Goal: Find specific page/section: Find specific page/section

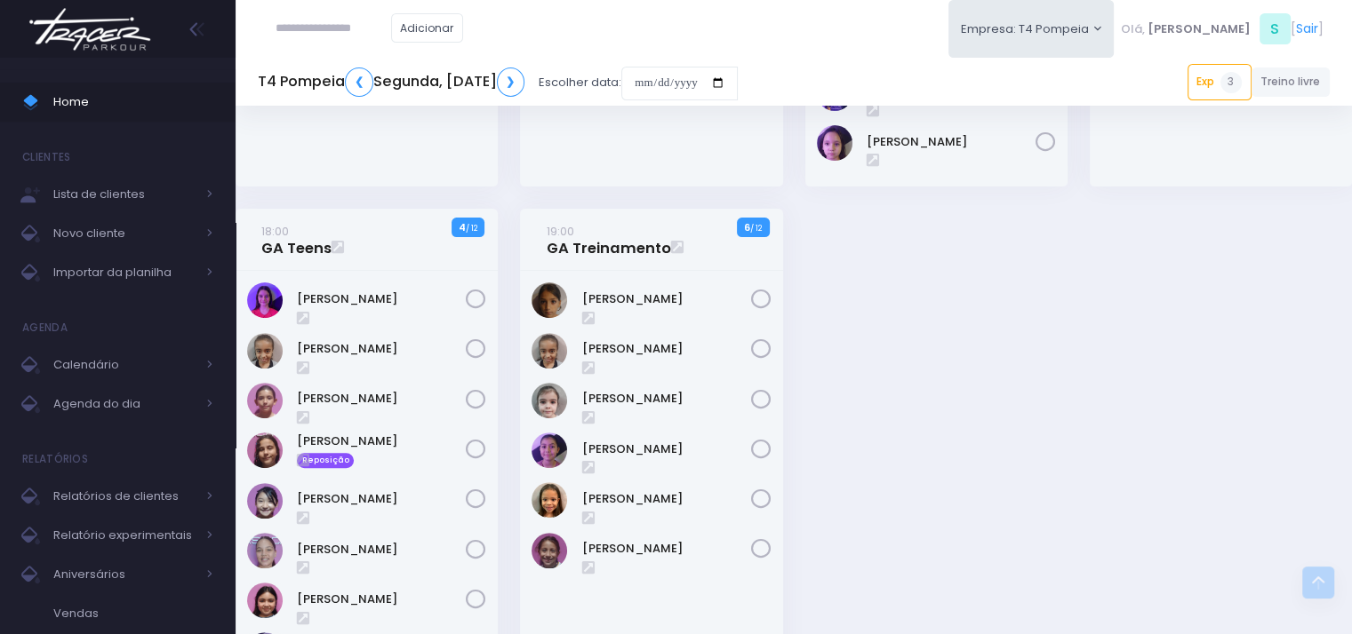
scroll to position [444, 0]
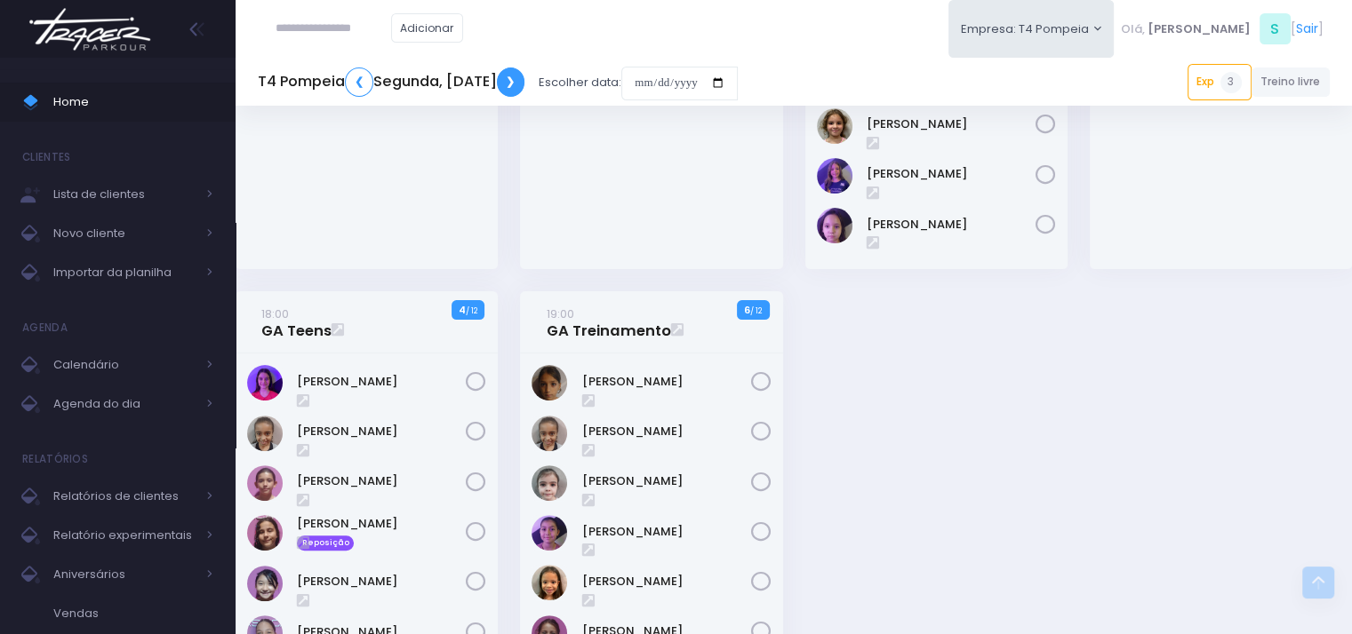
click at [525, 90] on link "❯" at bounding box center [511, 82] width 28 height 29
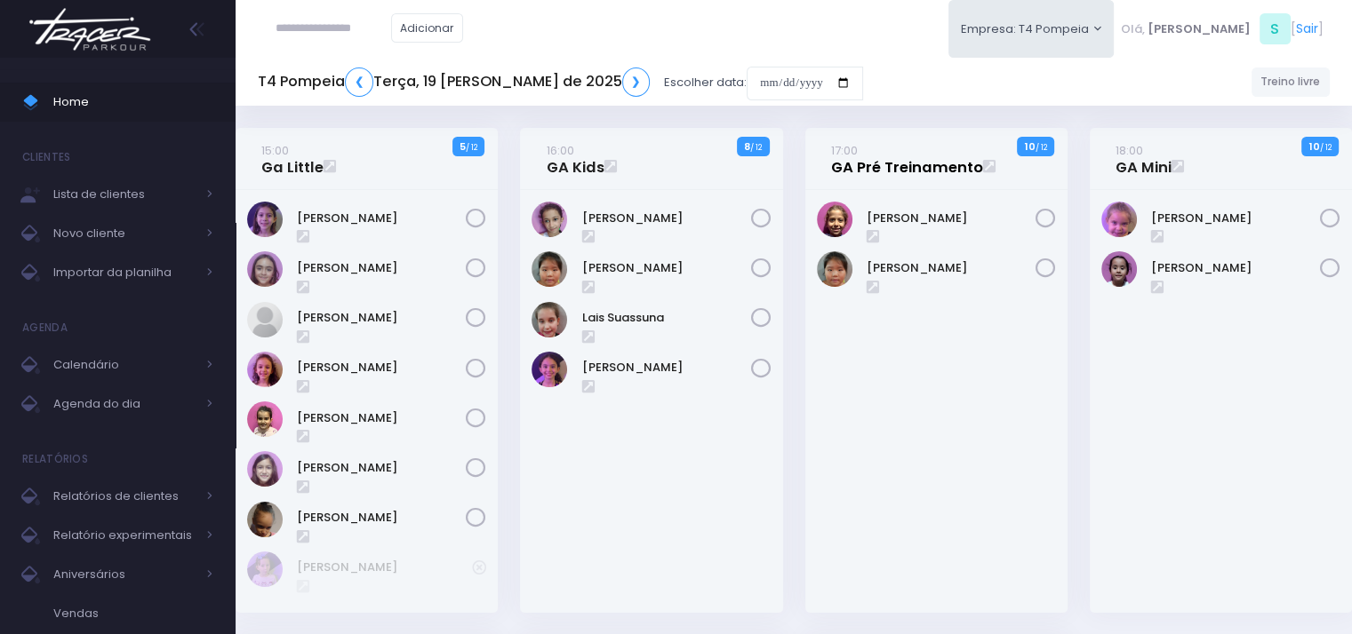
click at [880, 173] on link "17:00 GA Pré Treinamento" at bounding box center [907, 159] width 152 height 36
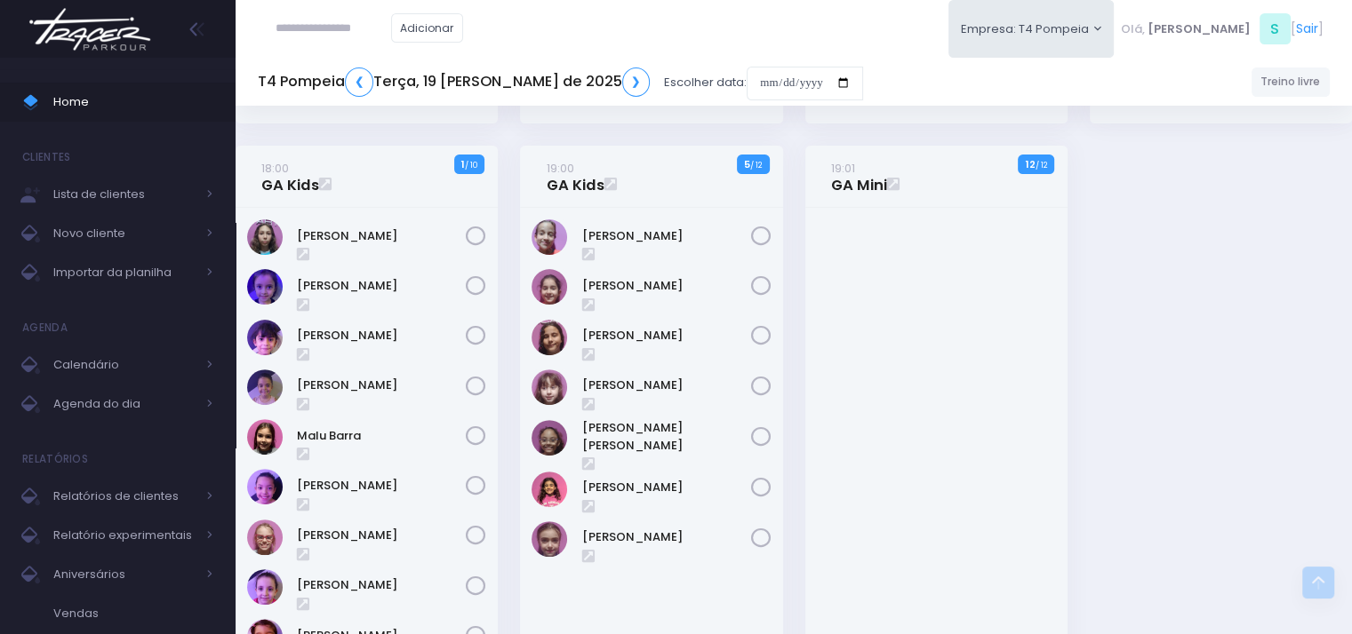
scroll to position [193, 0]
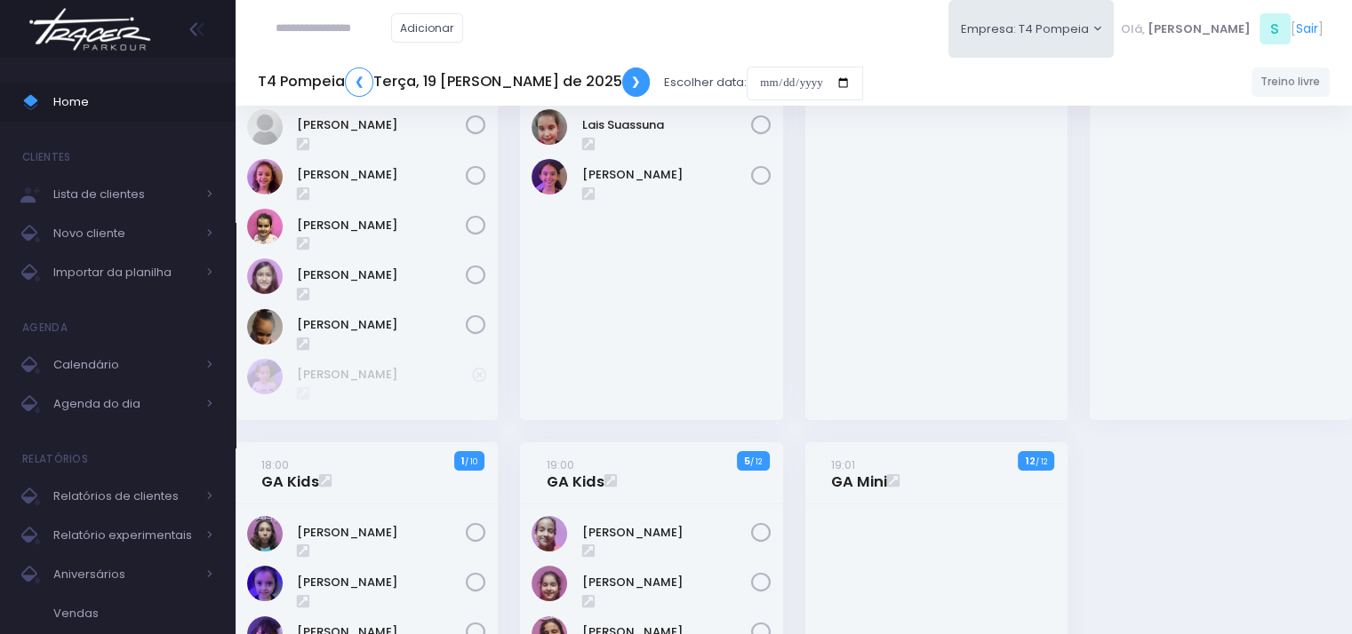
drag, startPoint x: 590, startPoint y: 83, endPoint x: 615, endPoint y: 90, distance: 25.9
click at [622, 83] on link "❯" at bounding box center [636, 82] width 28 height 29
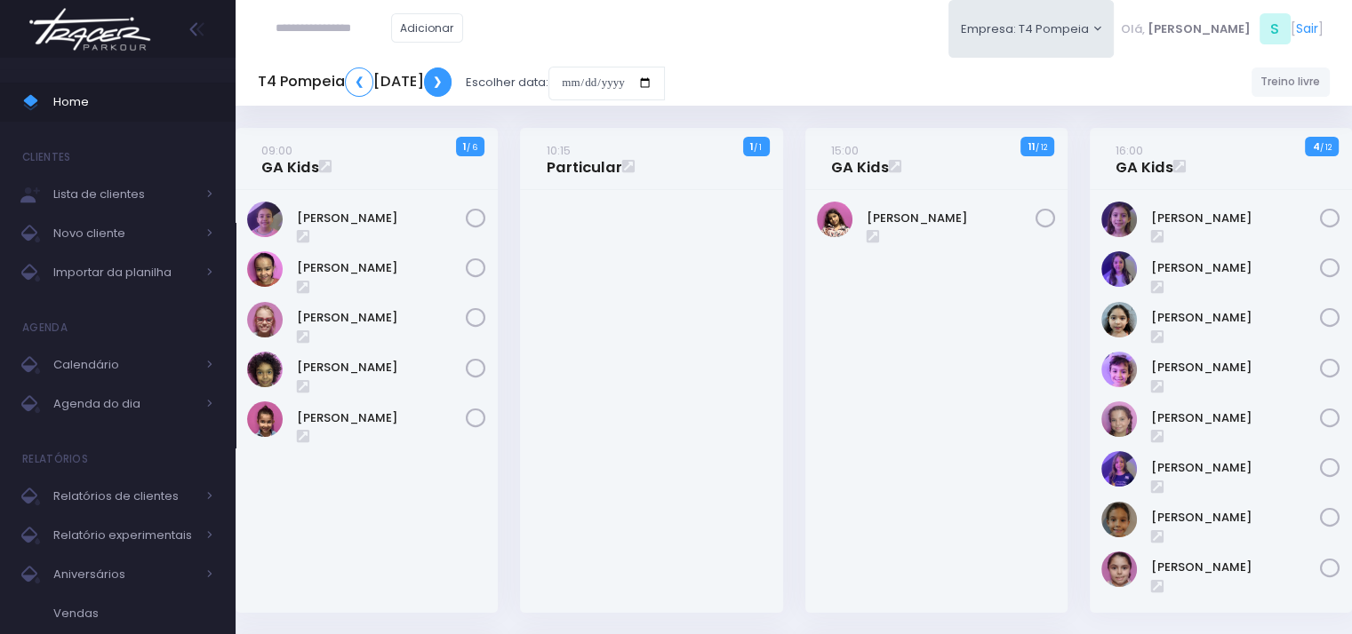
click at [452, 86] on link "❯" at bounding box center [438, 82] width 28 height 29
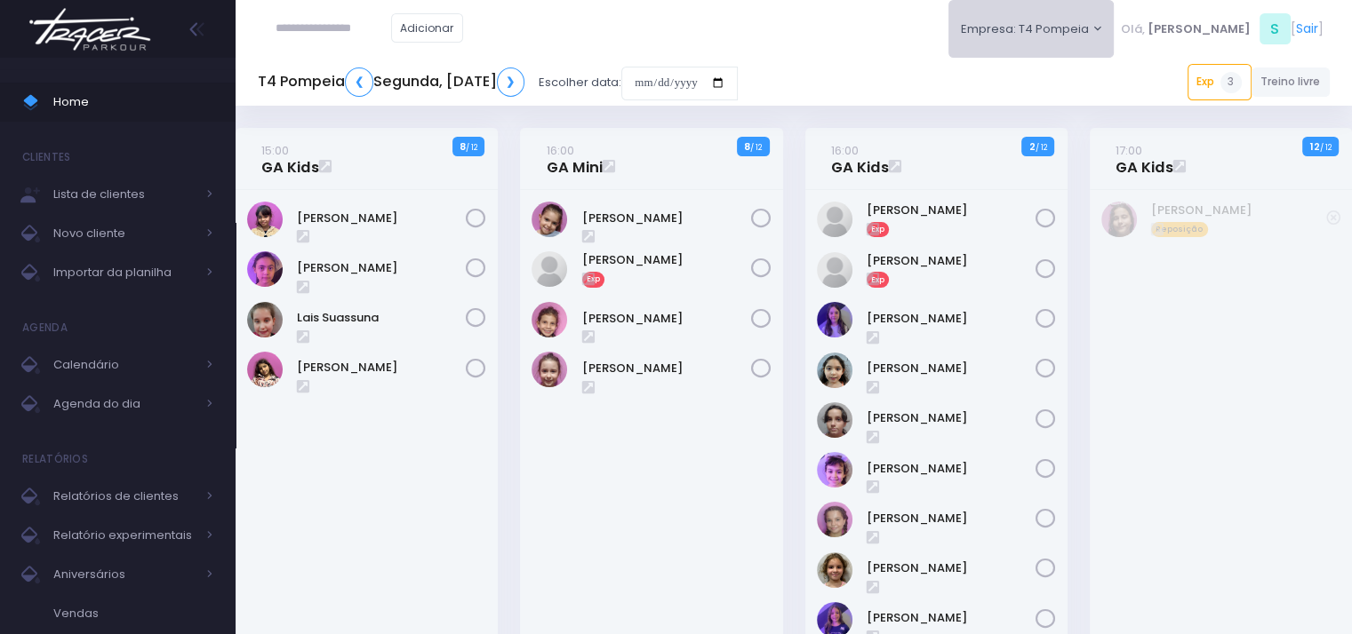
click at [1114, 20] on button "Empresa: T4 Pompeia" at bounding box center [1031, 29] width 166 height 58
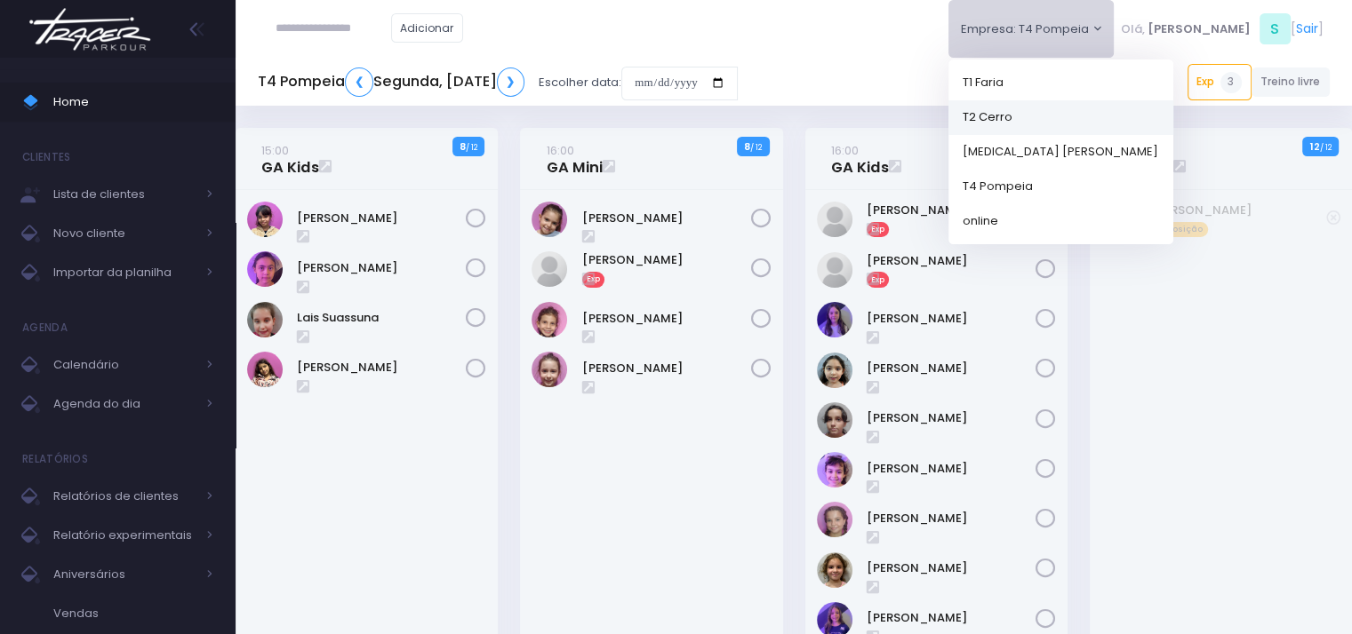
click at [1098, 116] on link "T2 Cerro" at bounding box center [1060, 117] width 225 height 35
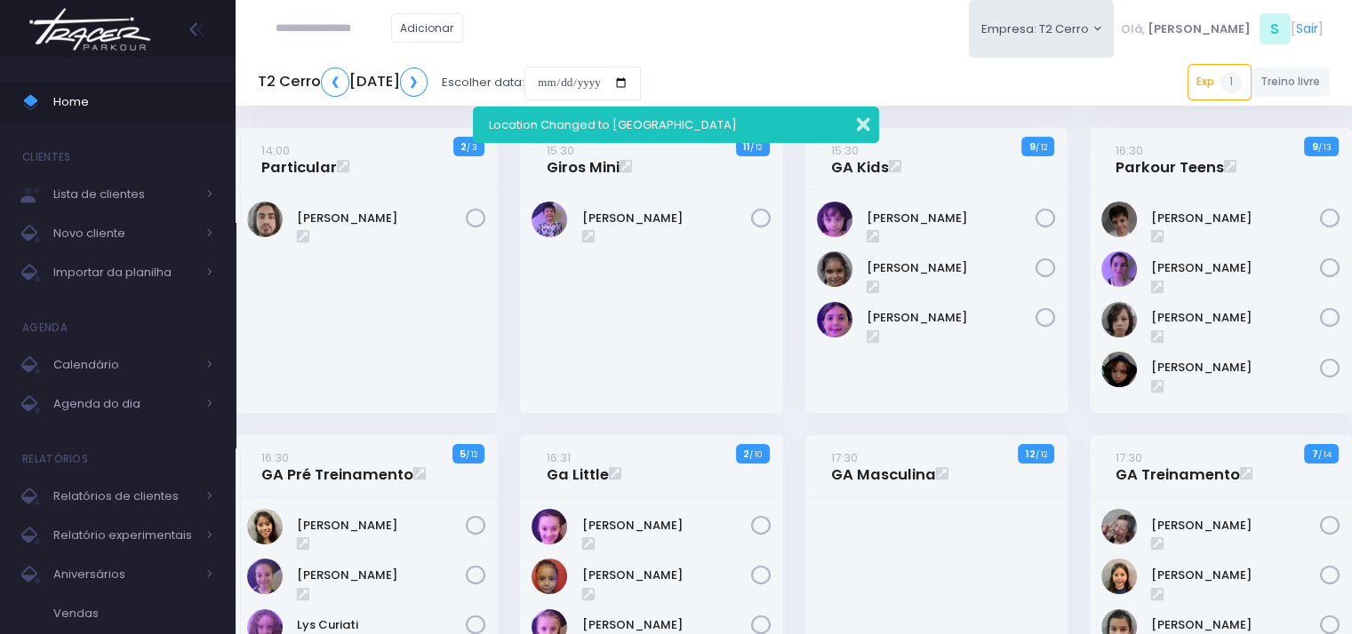
click at [860, 125] on button "button" at bounding box center [852, 122] width 36 height 20
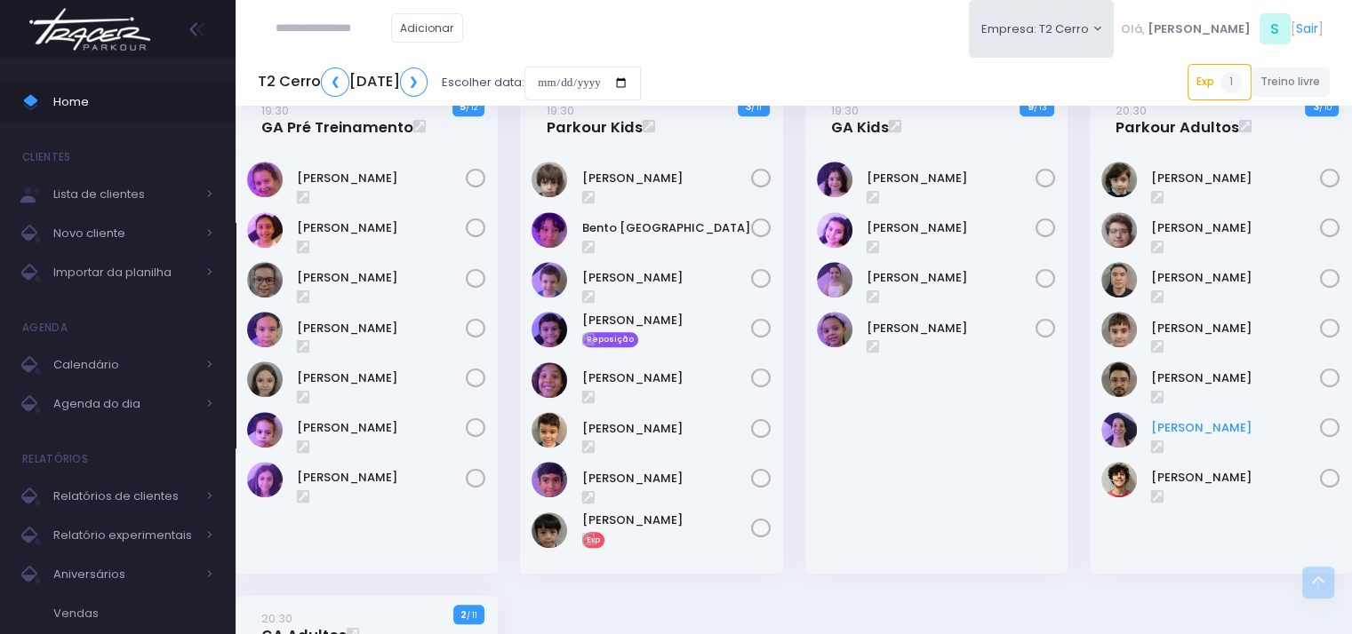
scroll to position [1300, 0]
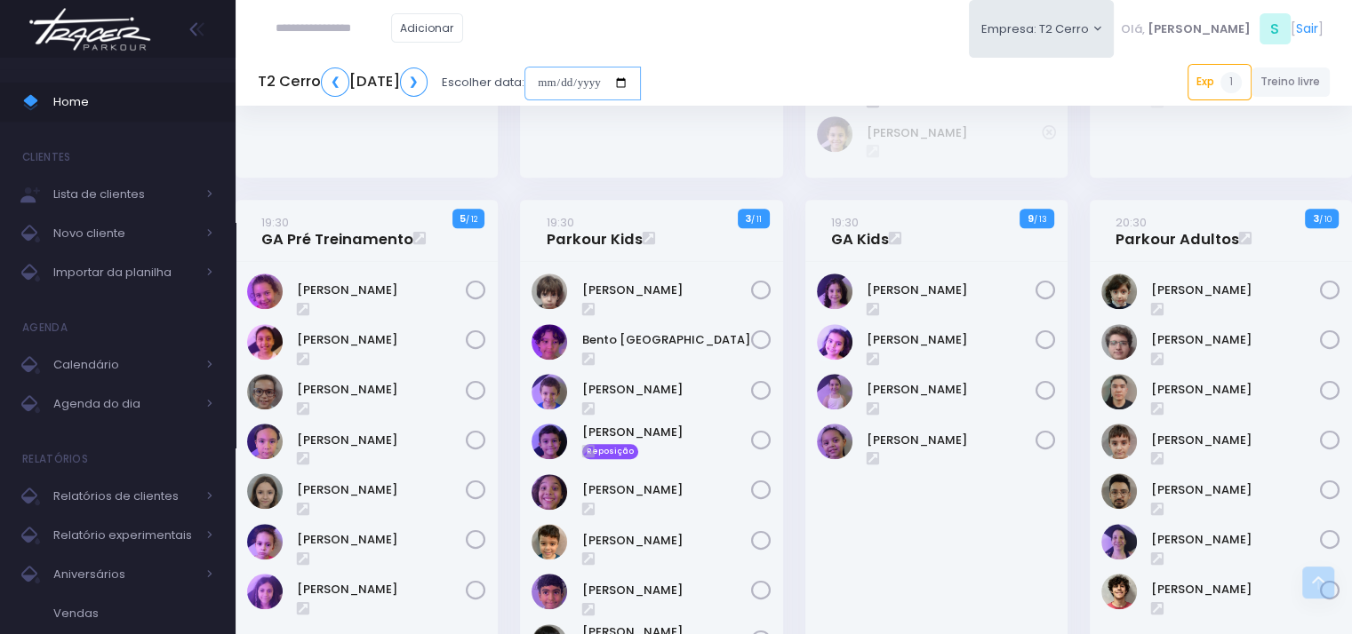
click at [641, 76] on input "date" at bounding box center [582, 84] width 116 height 34
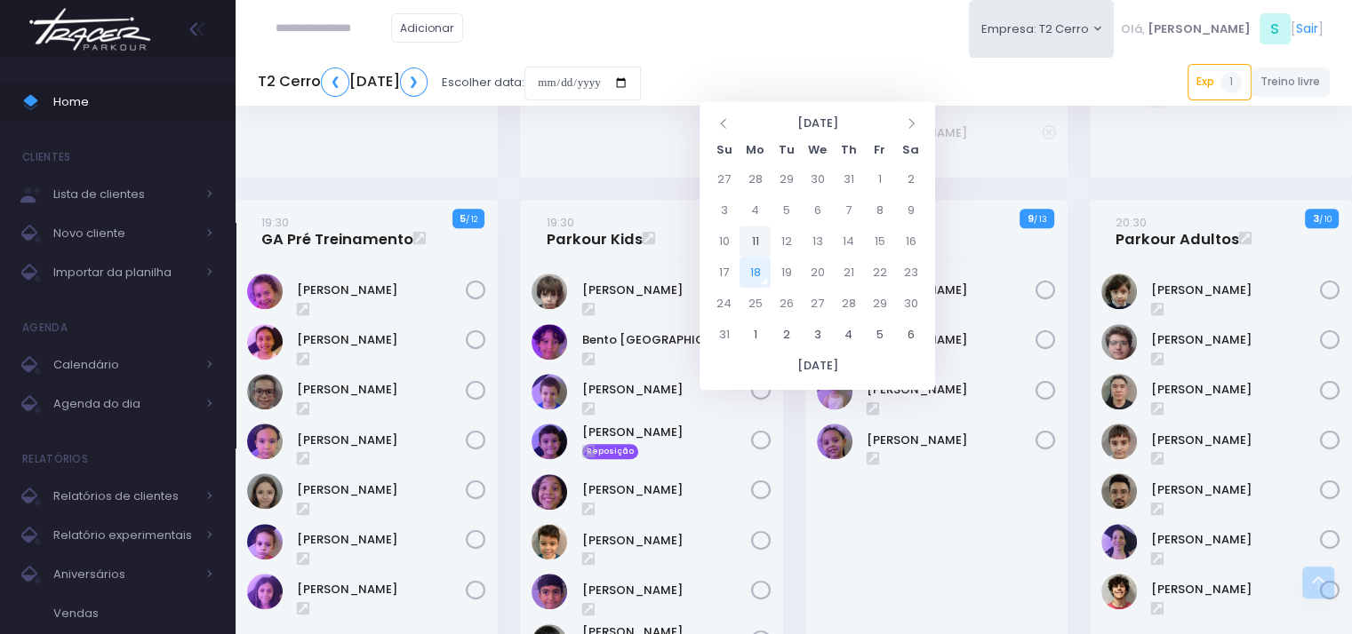
click at [751, 246] on td "11" at bounding box center [754, 241] width 31 height 31
type input "**********"
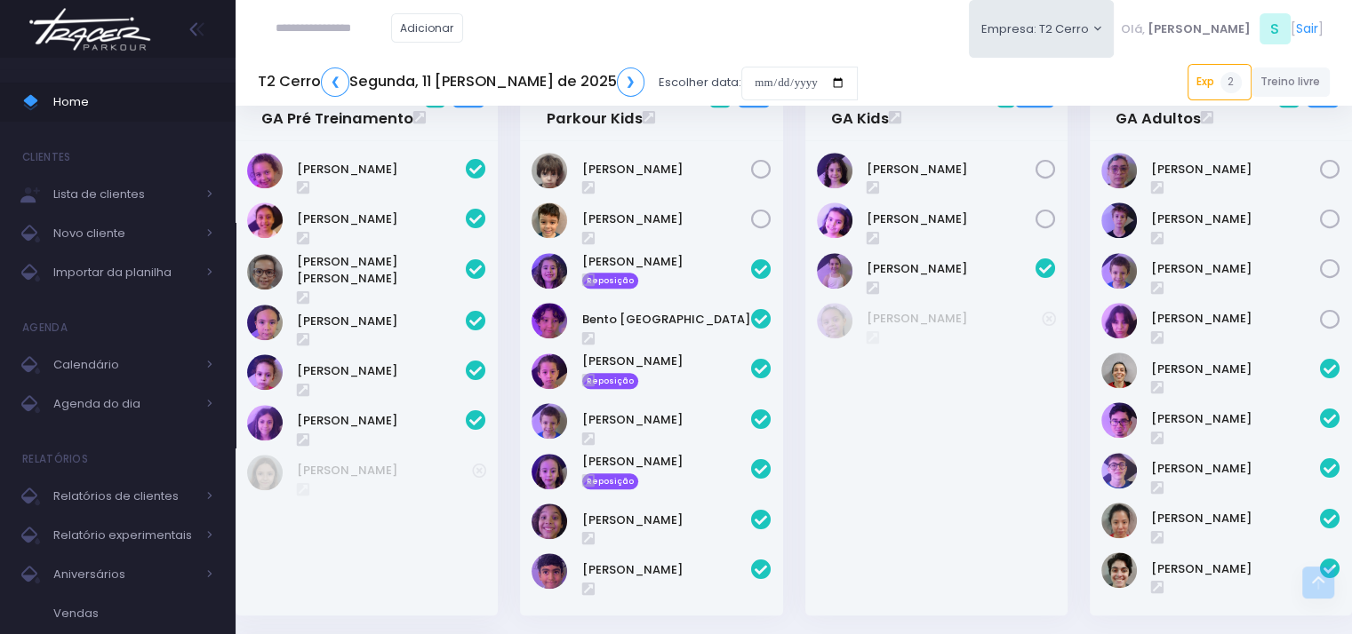
scroll to position [1540, 0]
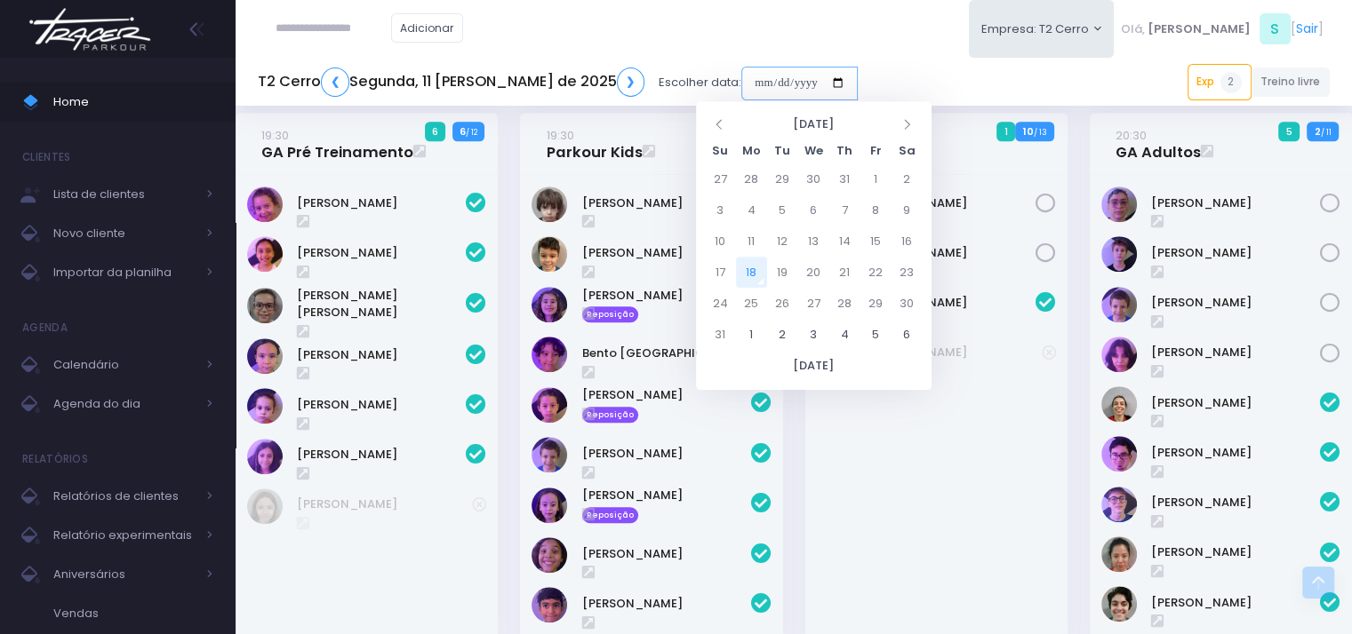
click at [747, 76] on input "date" at bounding box center [799, 84] width 116 height 34
click at [753, 275] on td "18" at bounding box center [751, 272] width 31 height 31
type input "**********"
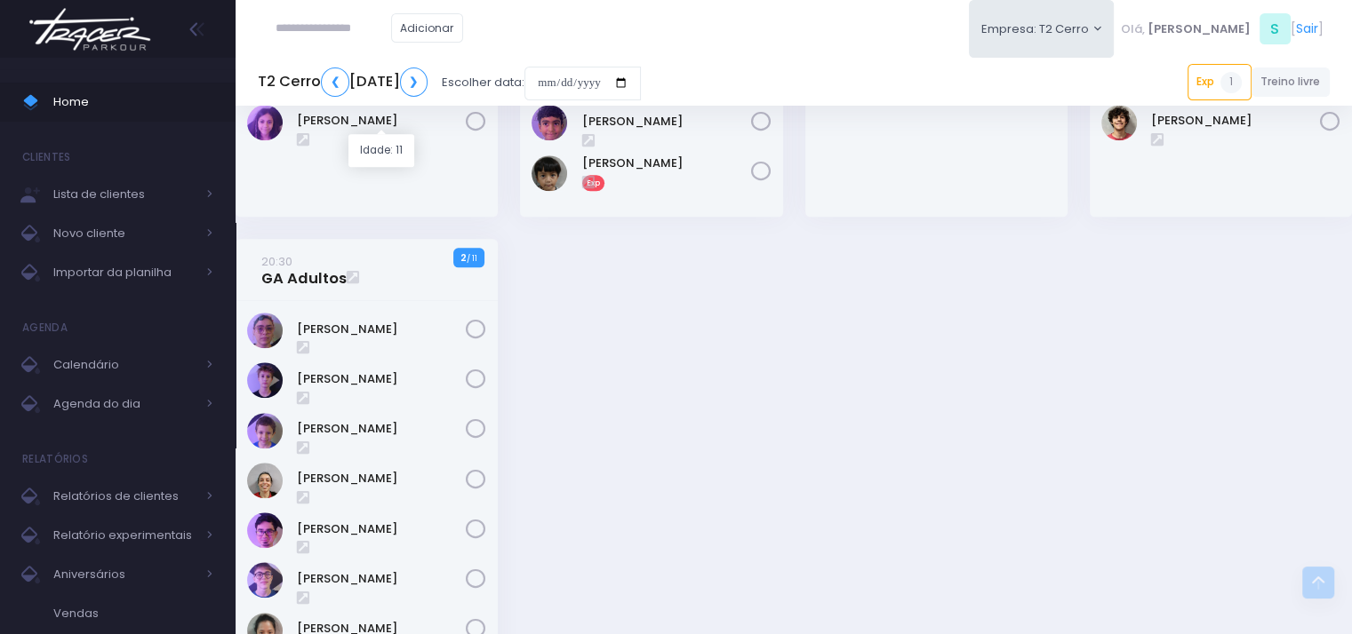
scroll to position [1656, 0]
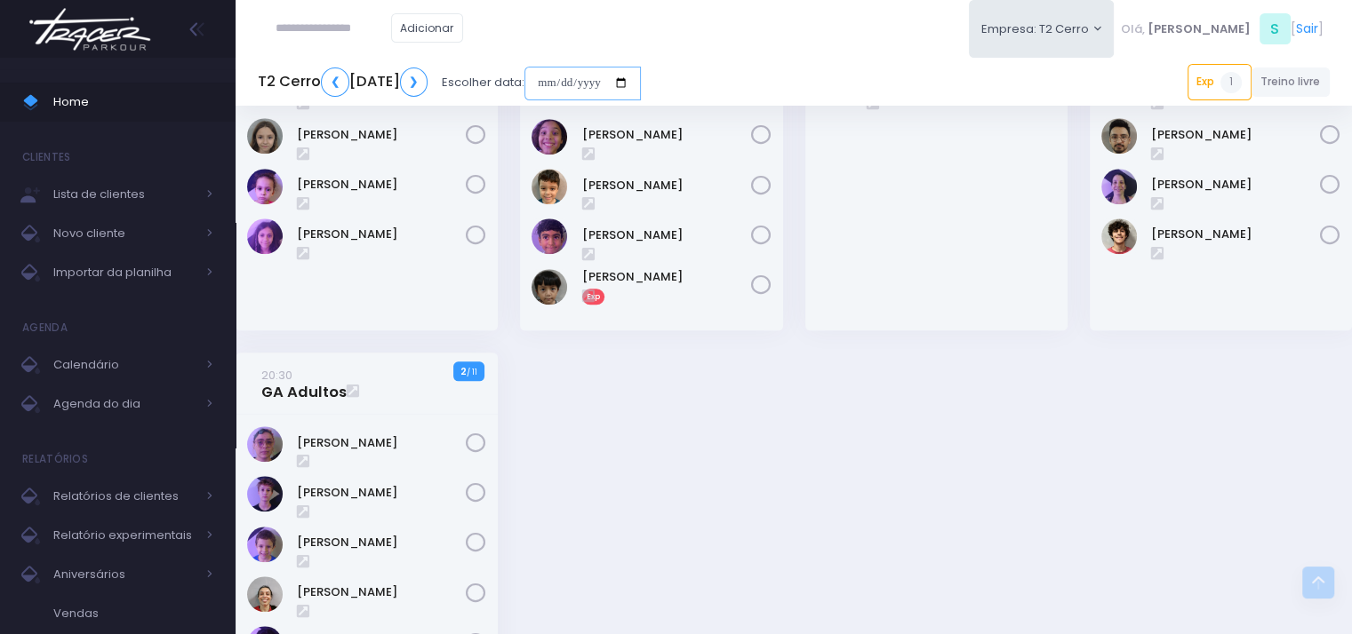
click at [641, 84] on input "date" at bounding box center [582, 84] width 116 height 34
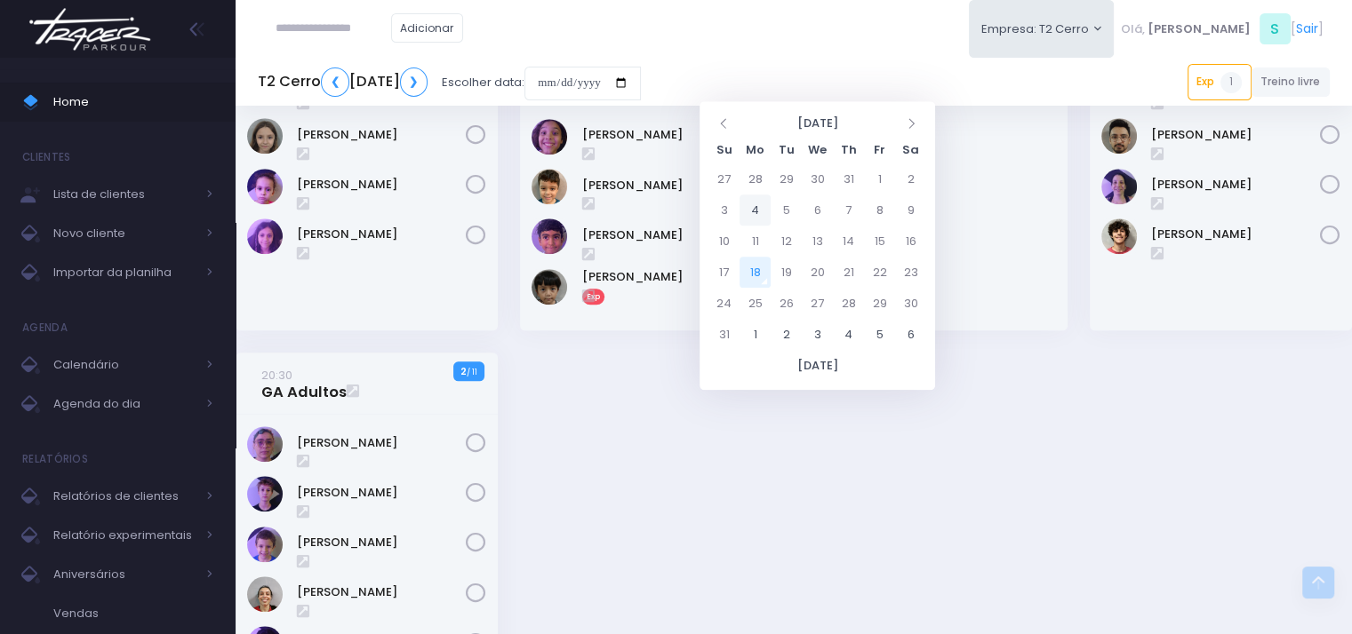
click at [764, 213] on td "4" at bounding box center [754, 210] width 31 height 31
type input "**********"
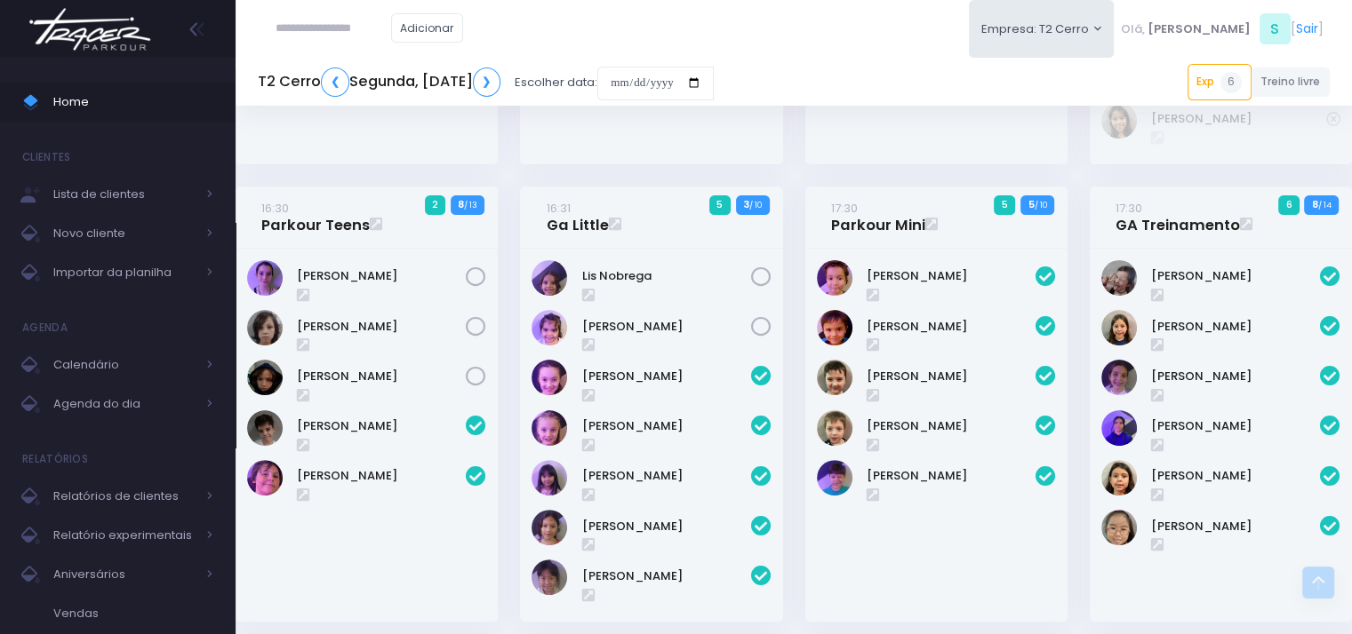
scroll to position [355, 0]
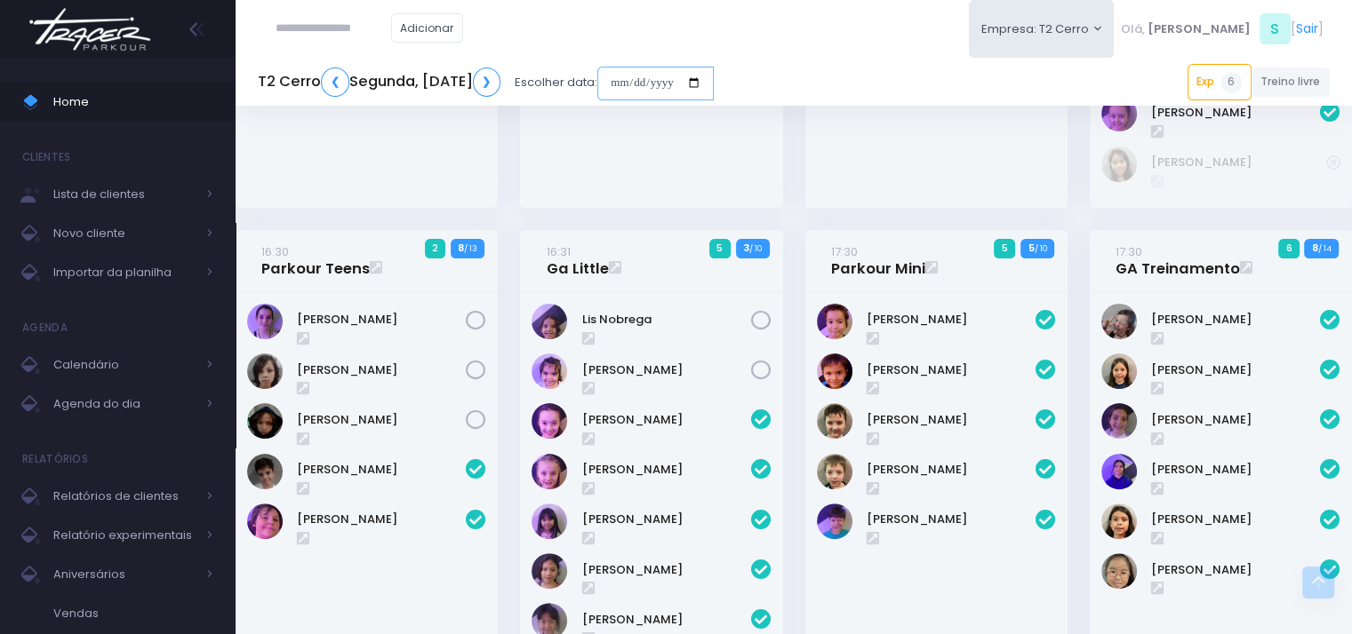
click at [714, 82] on input "date" at bounding box center [655, 84] width 116 height 34
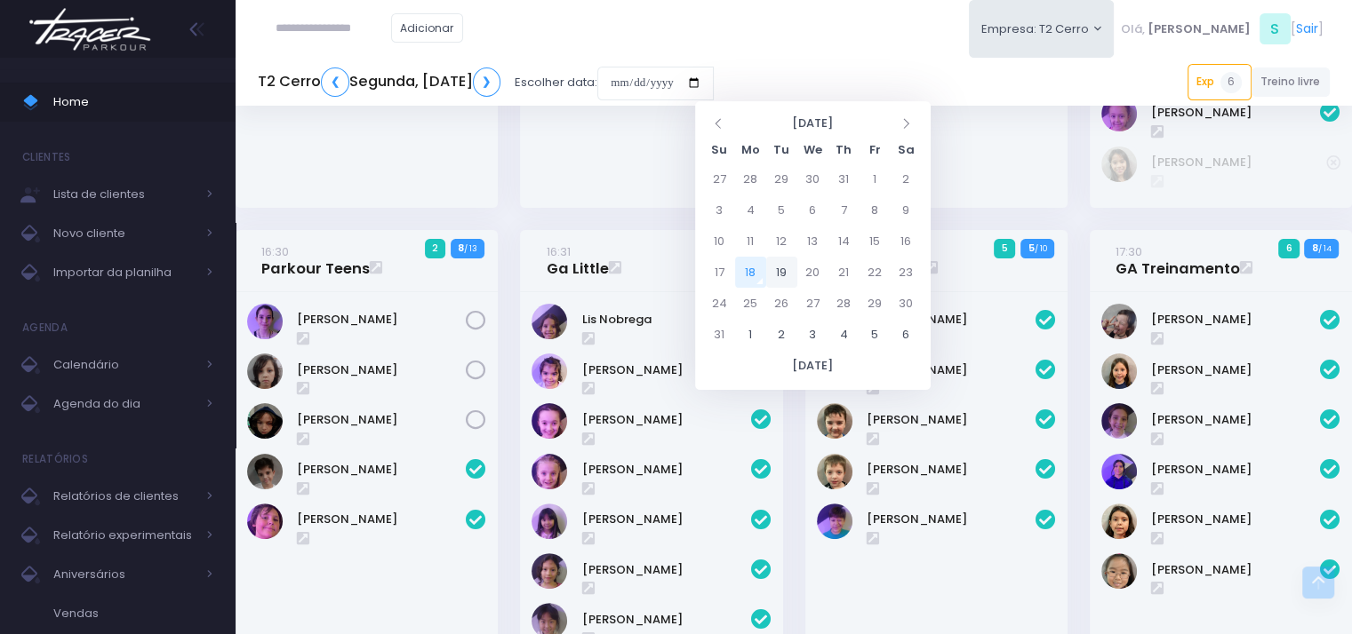
click at [787, 275] on td "19" at bounding box center [781, 272] width 31 height 31
type input "**********"
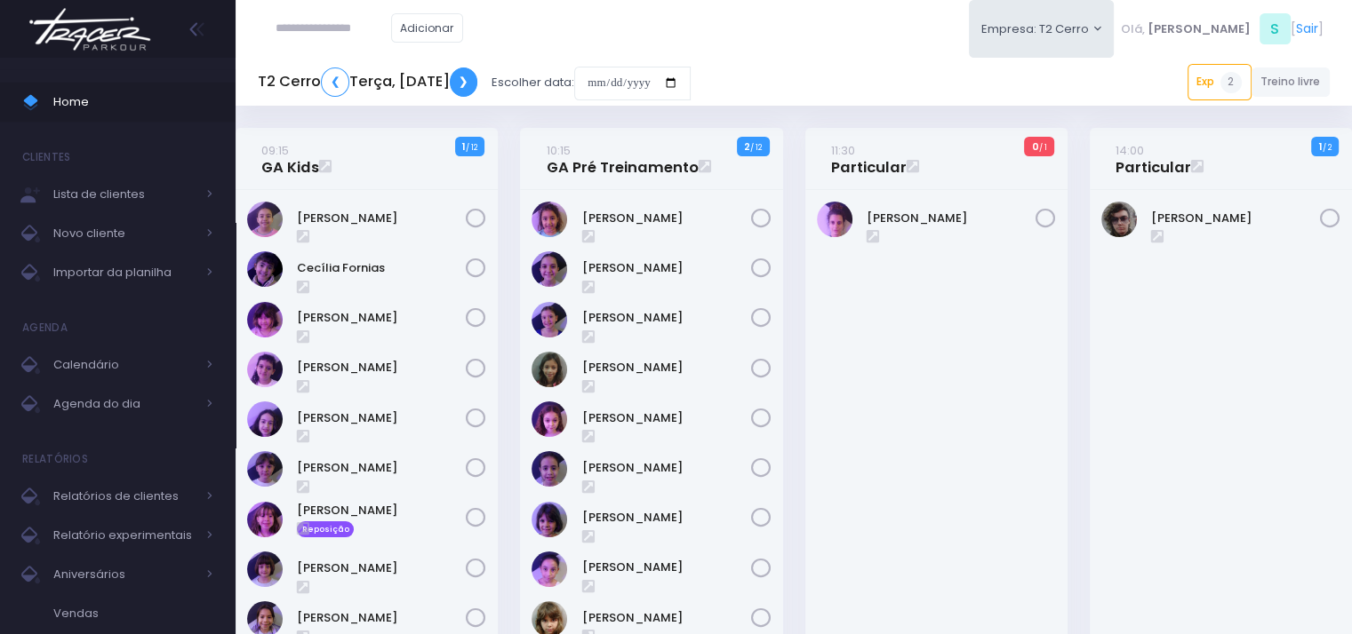
click at [478, 86] on link "❯" at bounding box center [464, 82] width 28 height 29
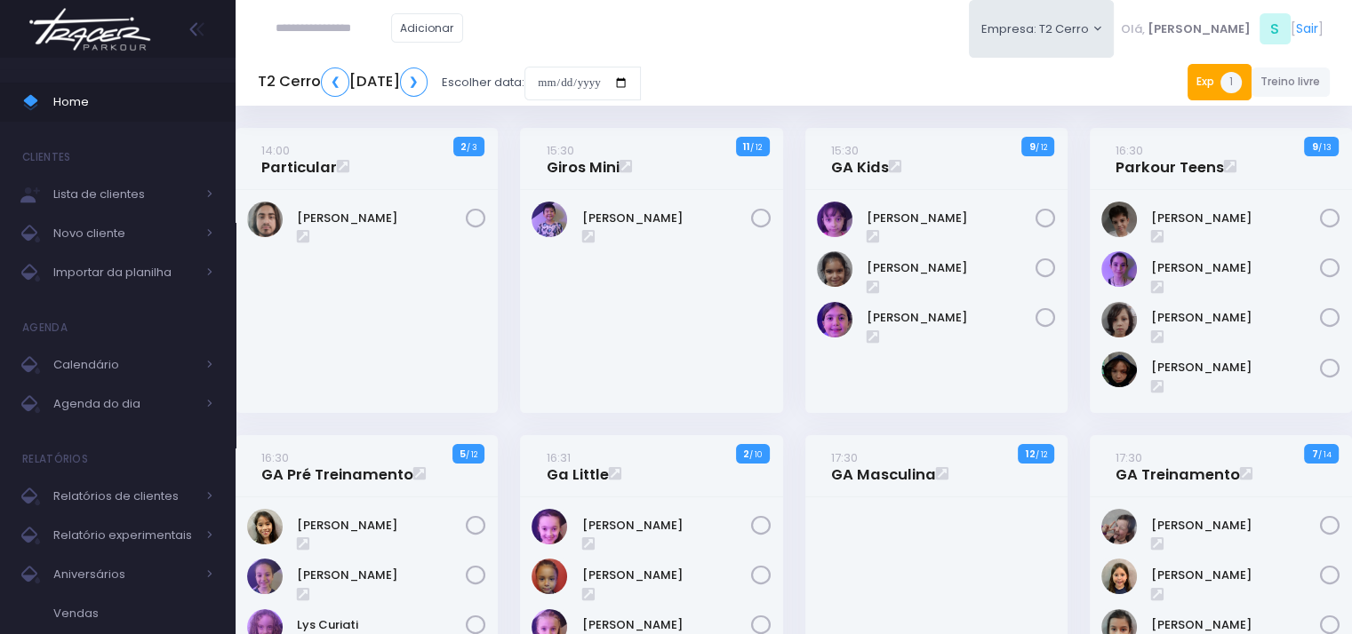
click at [1238, 83] on span "1" at bounding box center [1230, 82] width 21 height 21
click at [945, 79] on div "T2 Cerro ❮ Segunda, 18 de Agosto de 2025 ❯ Escolher data: Exp 1 19:30 Vitor Rao…" at bounding box center [793, 82] width 1116 height 41
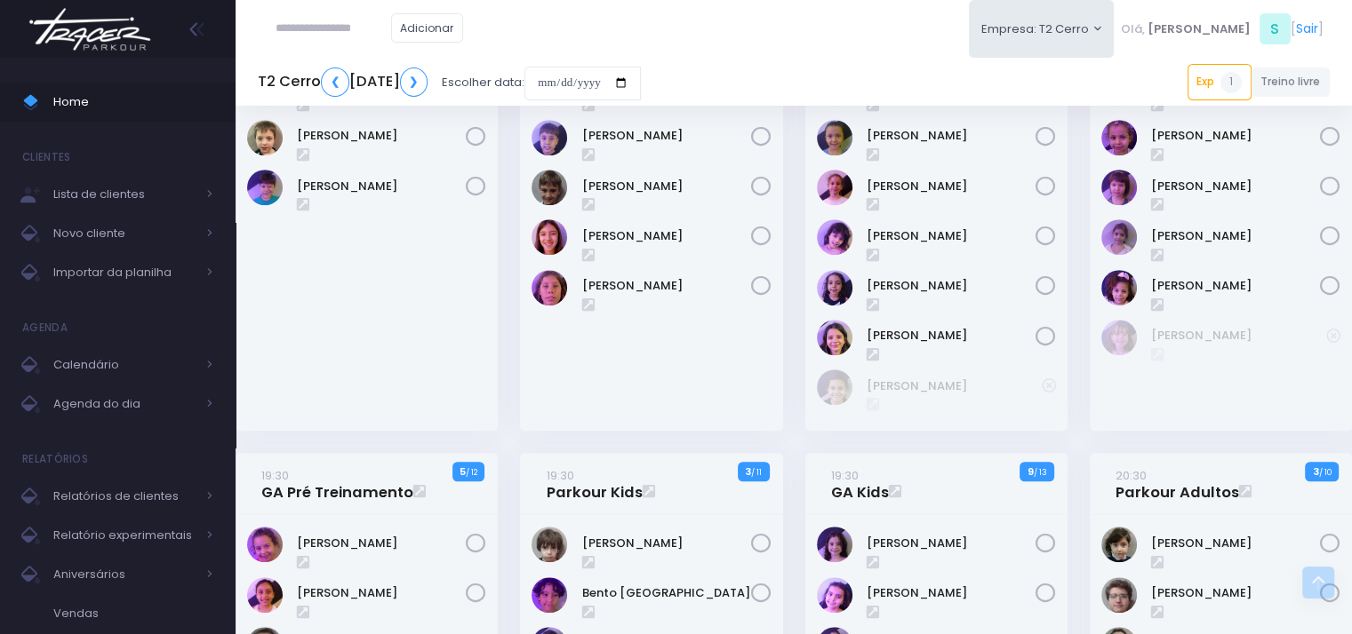
scroll to position [889, 0]
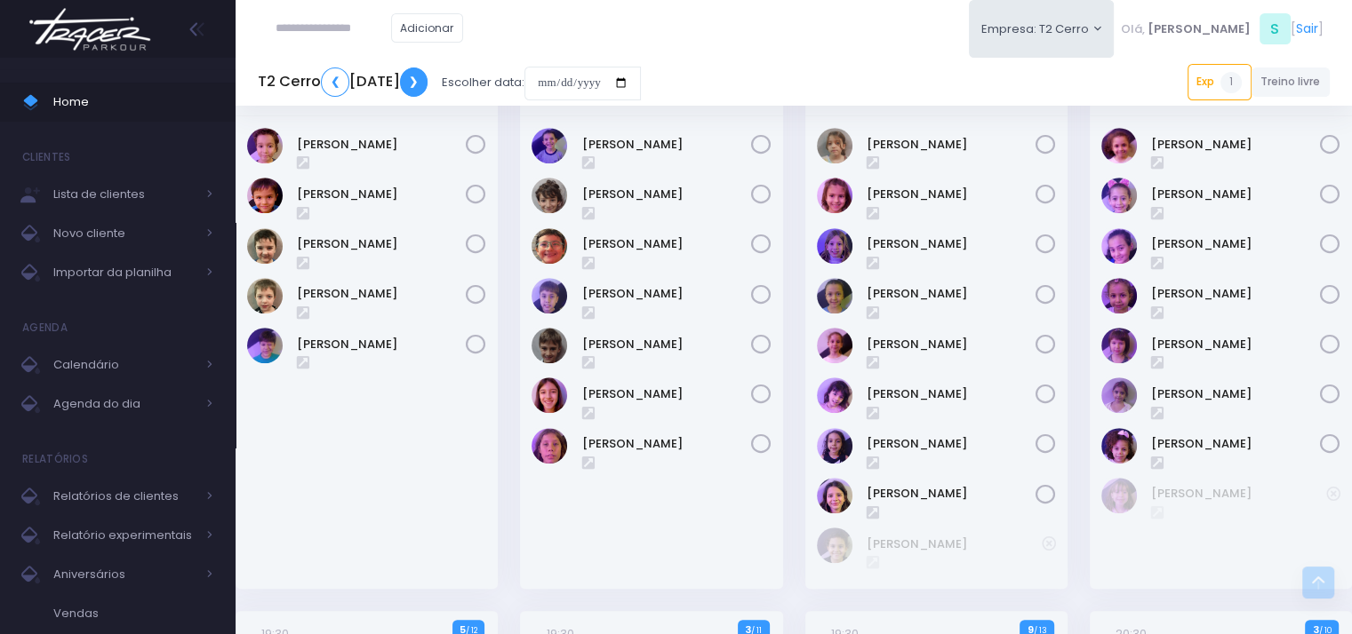
click at [428, 82] on link "❯" at bounding box center [414, 82] width 28 height 29
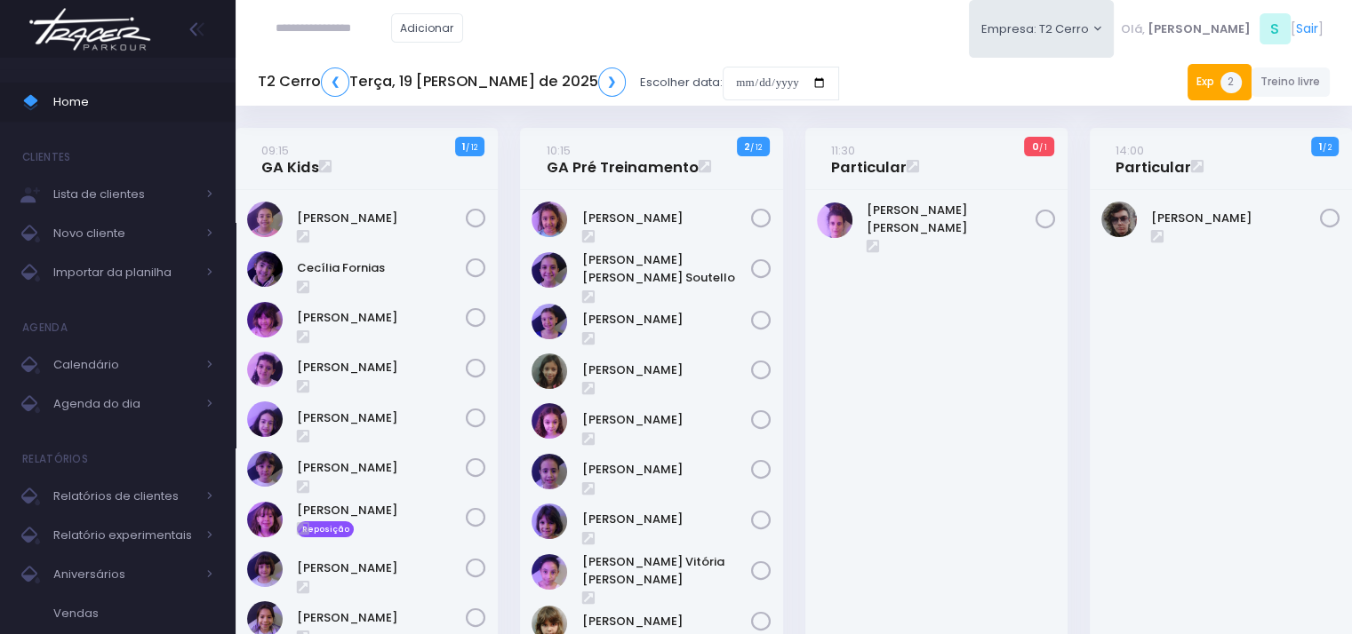
click at [1209, 76] on link "Exp 2" at bounding box center [1219, 82] width 64 height 36
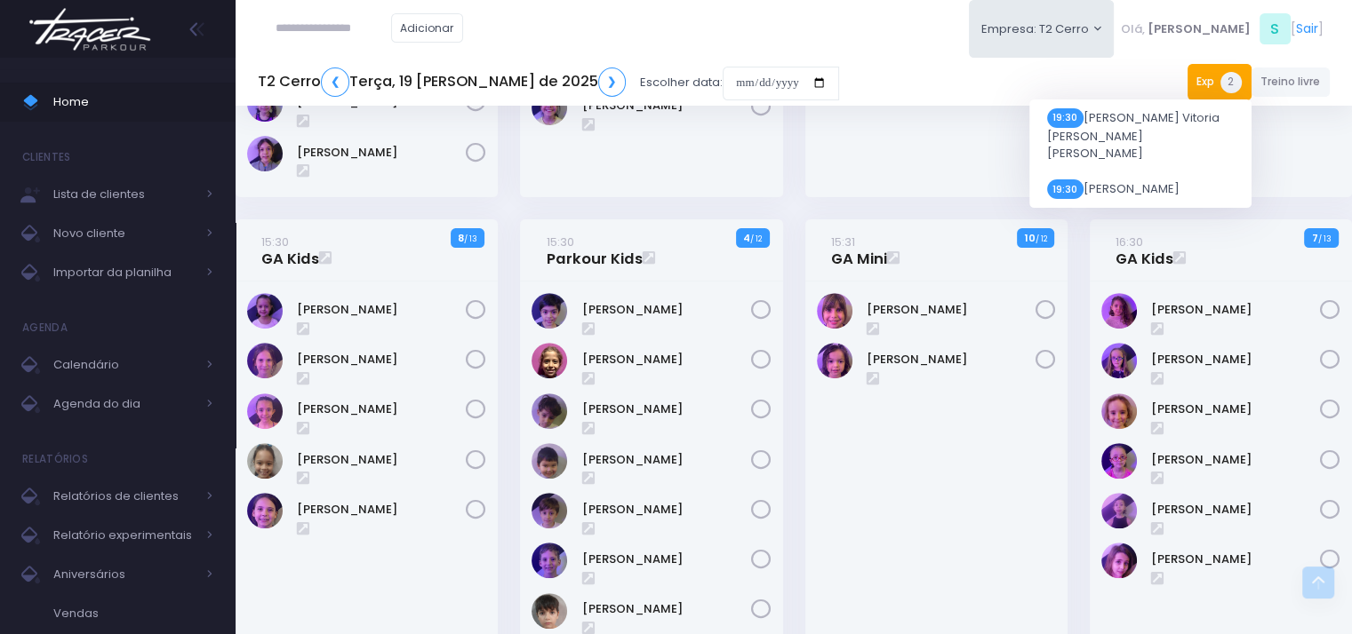
scroll to position [1066, 0]
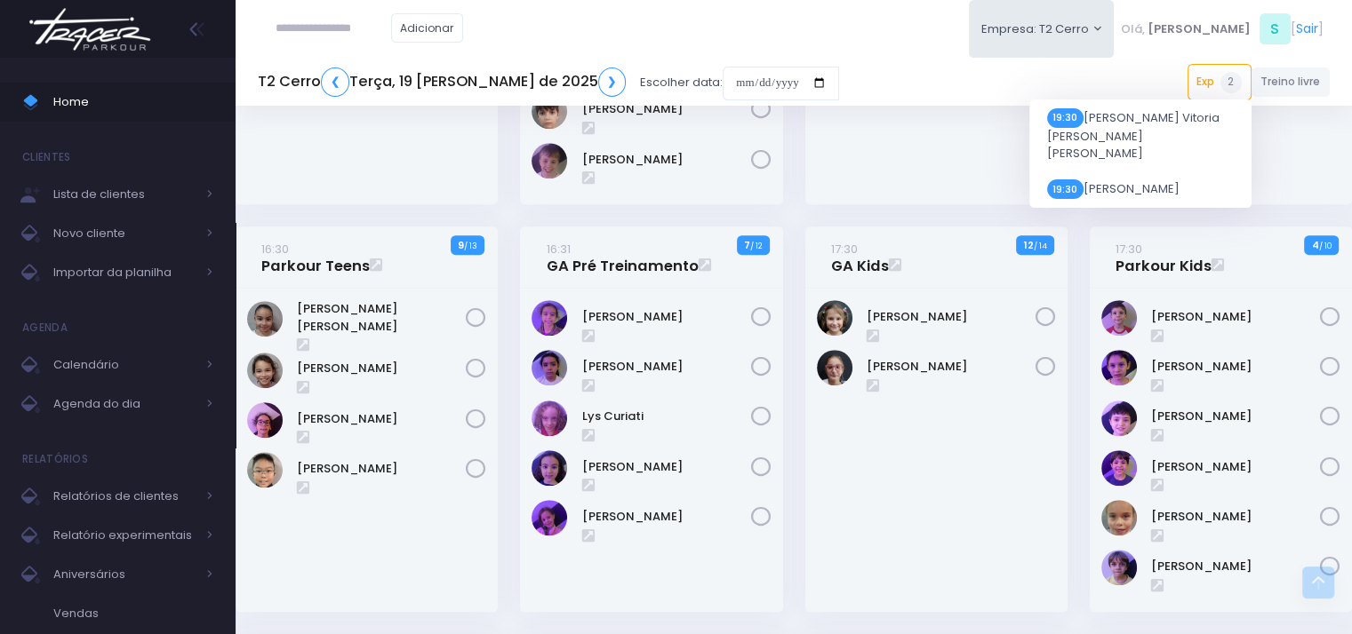
click at [900, 452] on div "Beatriz Abrell" at bounding box center [936, 450] width 262 height 323
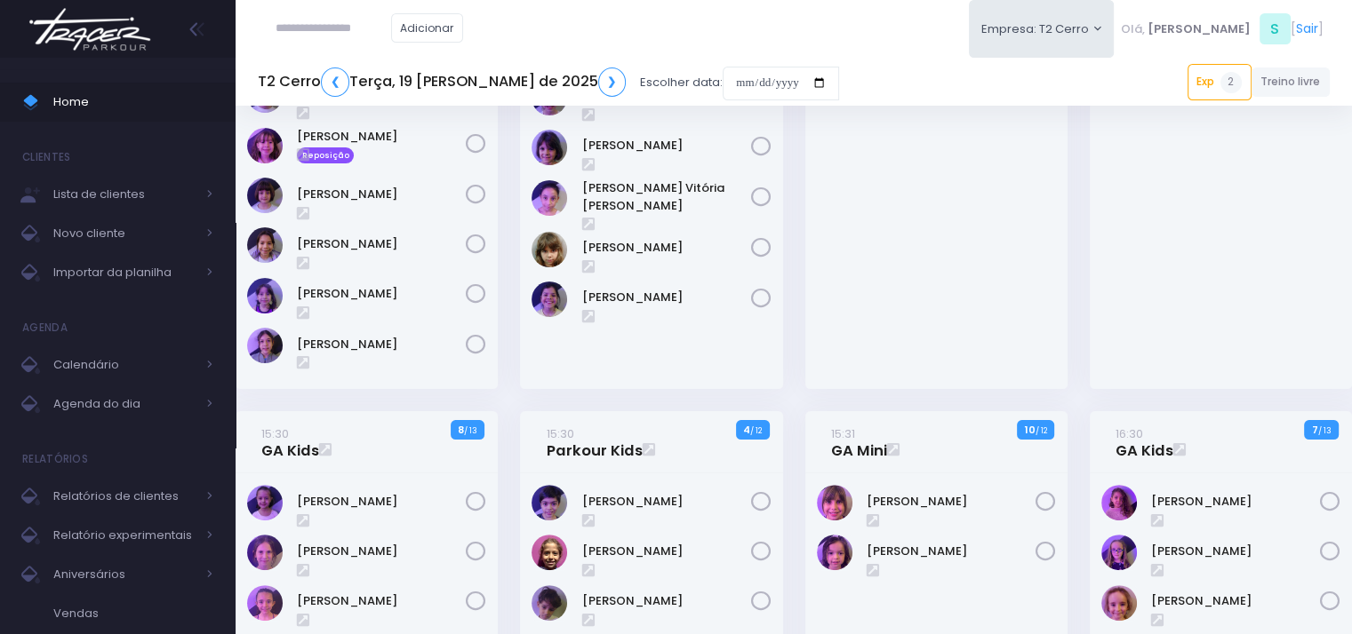
scroll to position [444, 0]
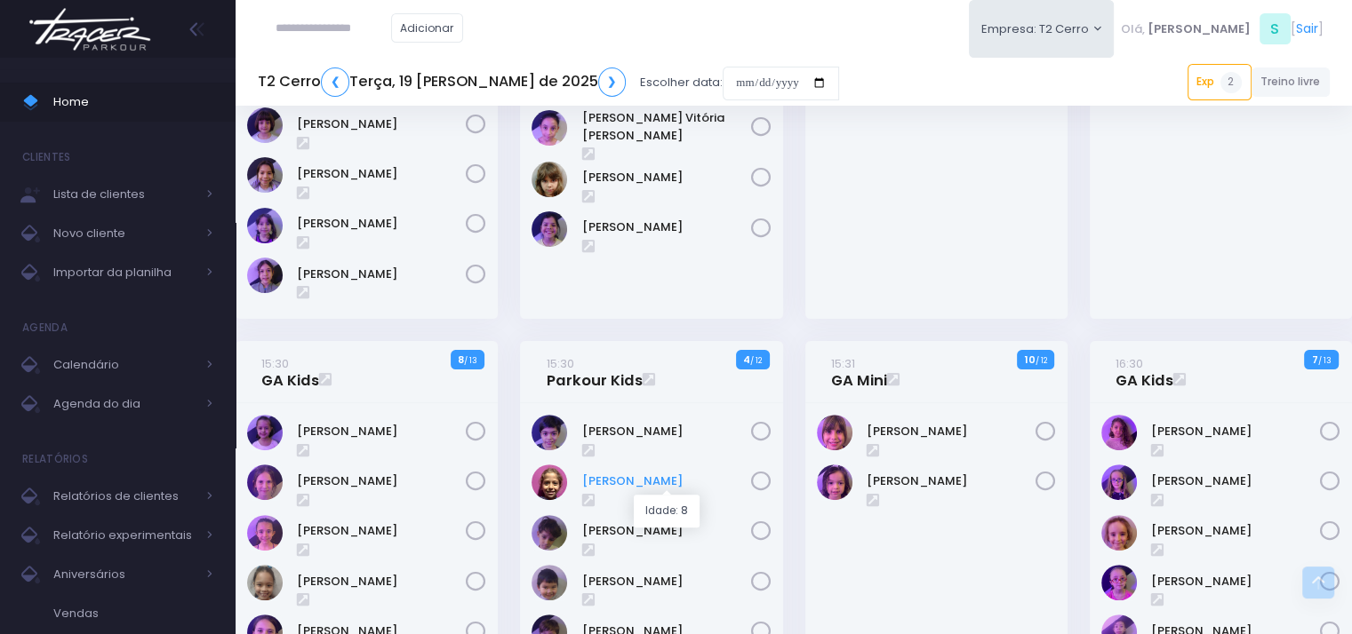
click at [607, 484] on link "Julia Gomes" at bounding box center [666, 482] width 169 height 18
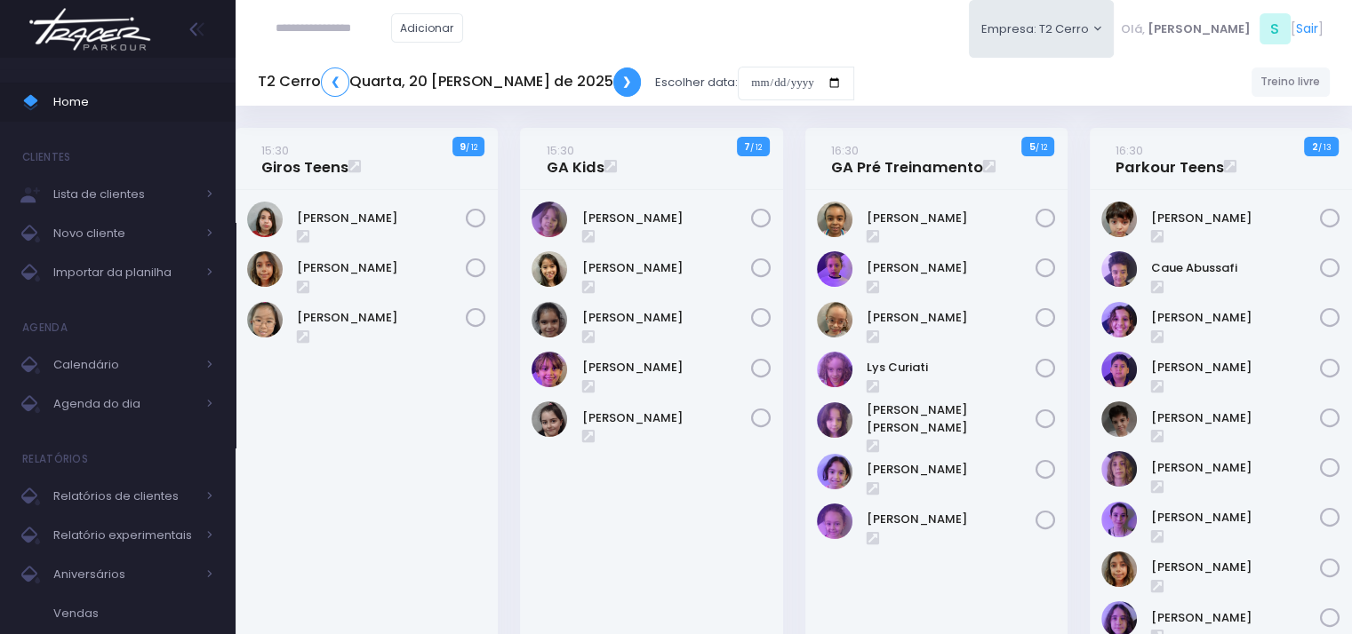
click at [613, 86] on link "❯" at bounding box center [627, 82] width 28 height 29
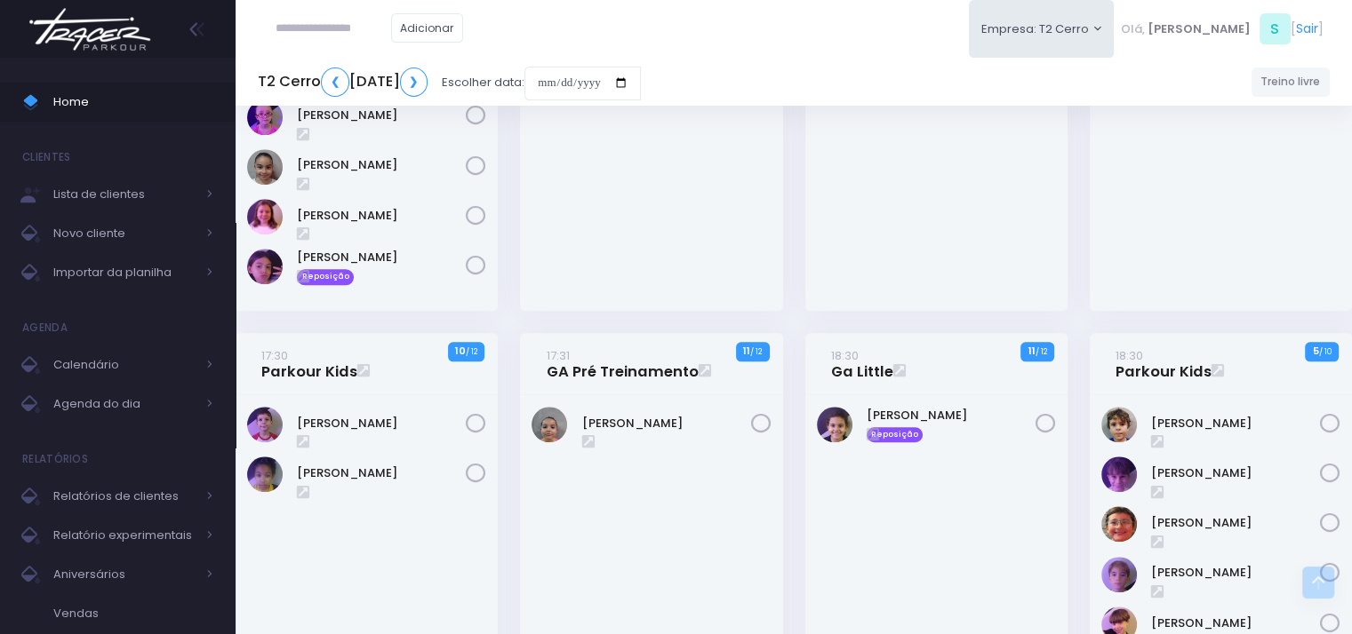
scroll to position [1624, 0]
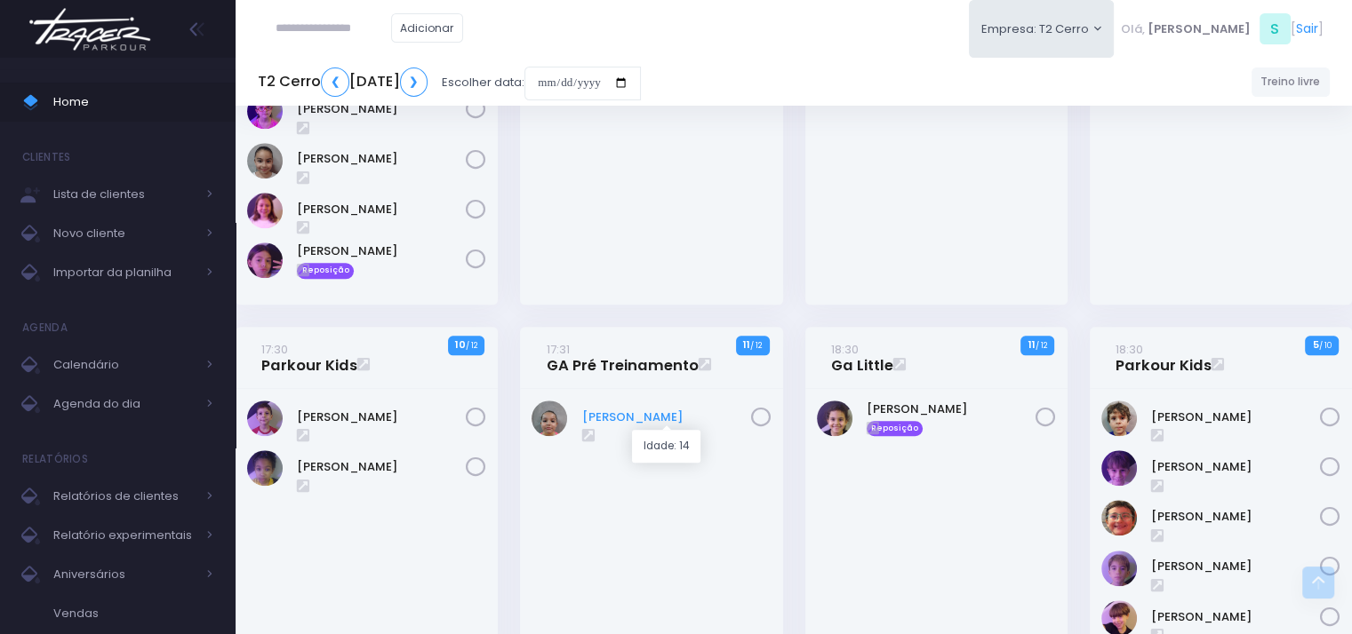
click at [668, 409] on link "Andreza Christianini" at bounding box center [666, 418] width 169 height 18
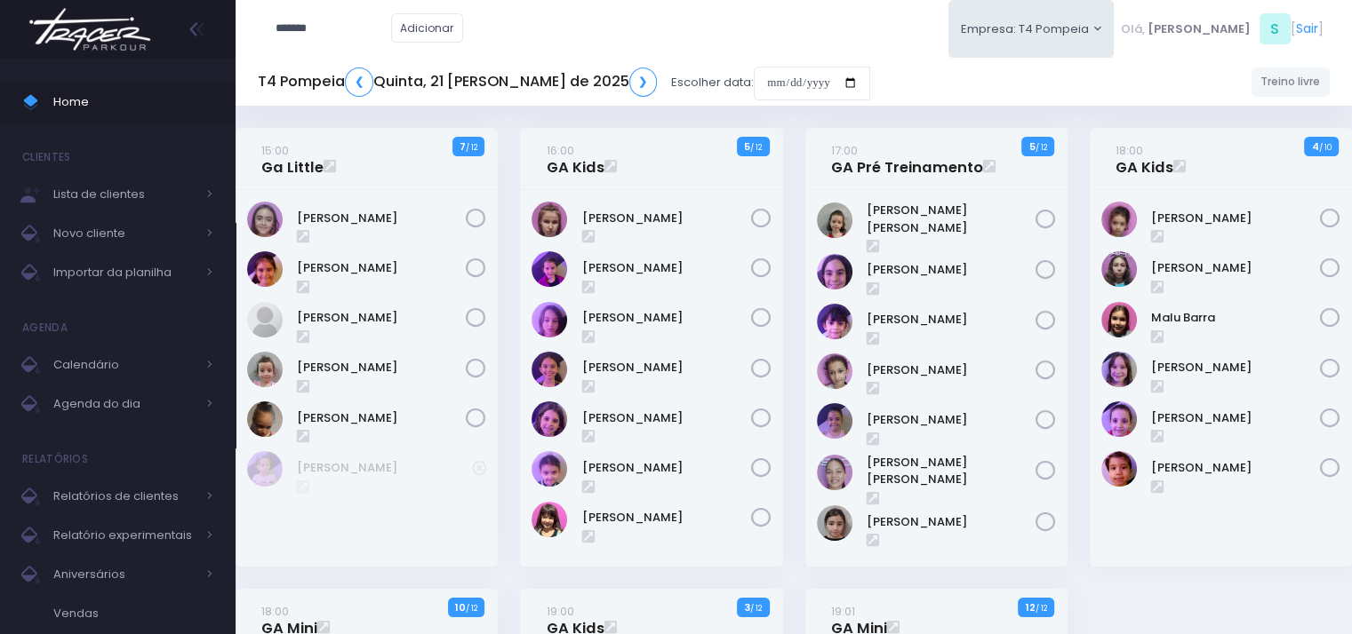
type input "*******"
click input "submit" at bounding box center [0, 0] width 0 height 0
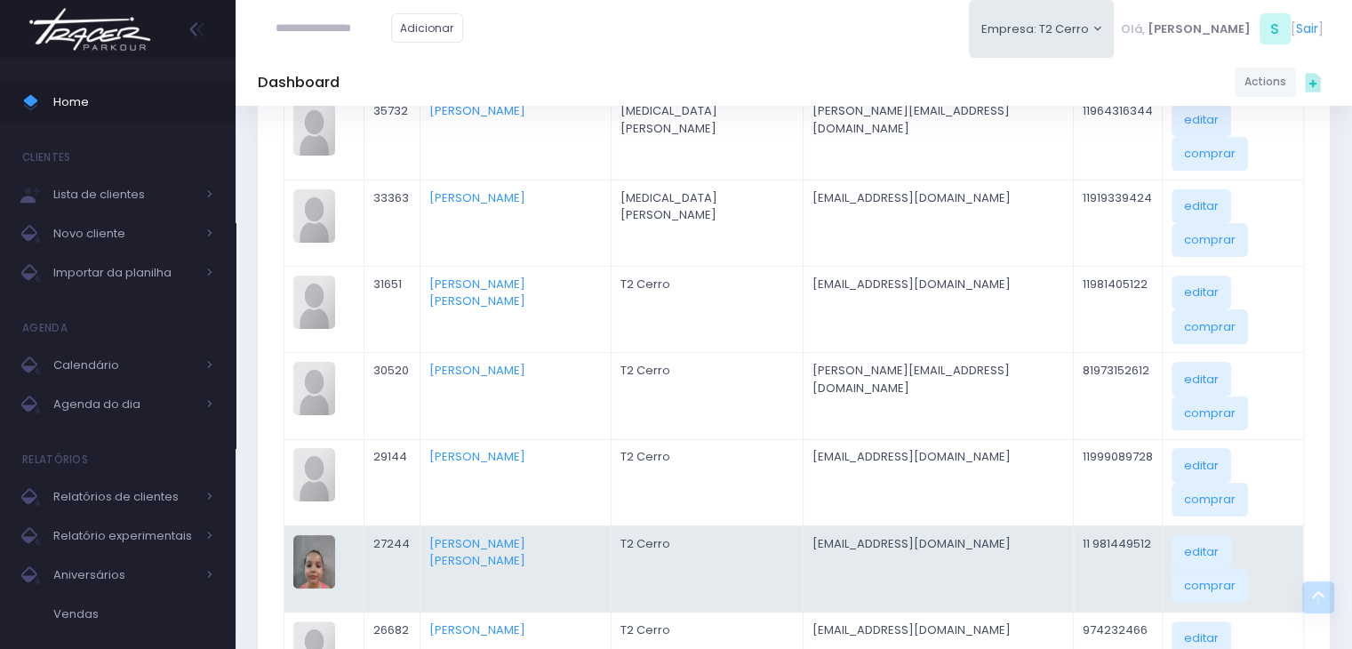
scroll to position [355, 0]
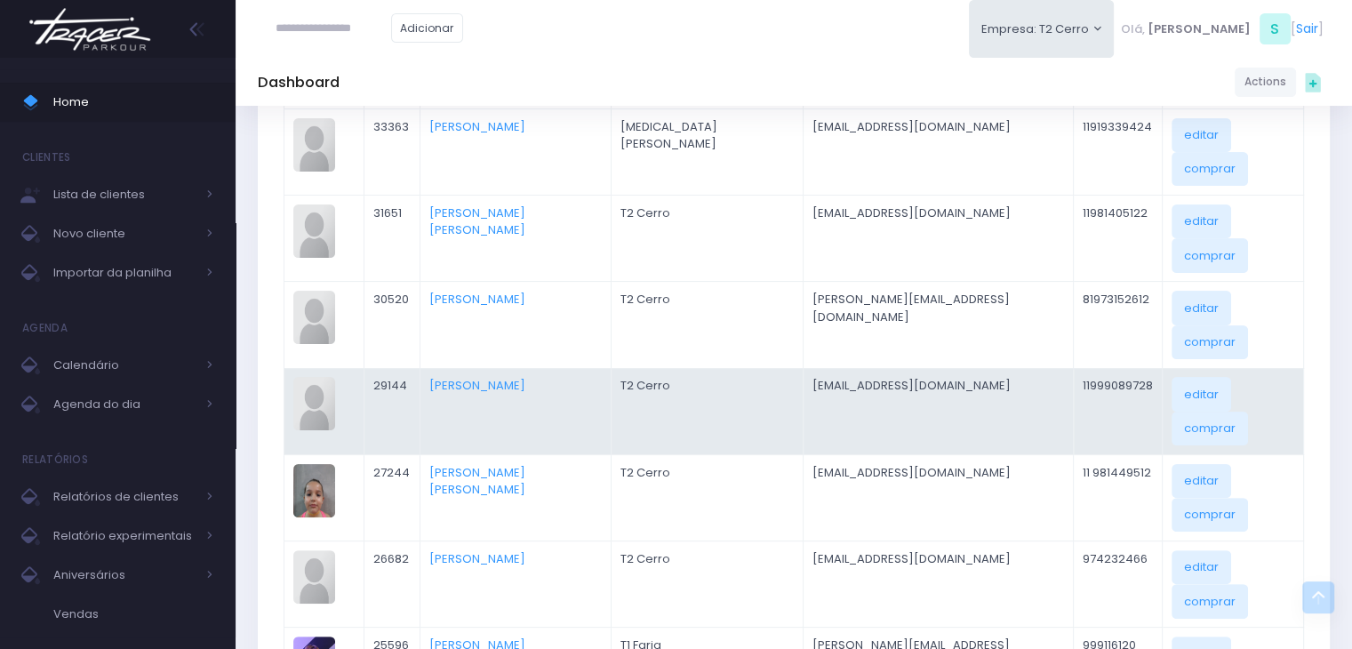
drag, startPoint x: 518, startPoint y: 420, endPoint x: 516, endPoint y: 380, distance: 40.0
click at [518, 464] on link "Andreza Christianini Martinez" at bounding box center [477, 481] width 96 height 35
